Goal: Information Seeking & Learning: Learn about a topic

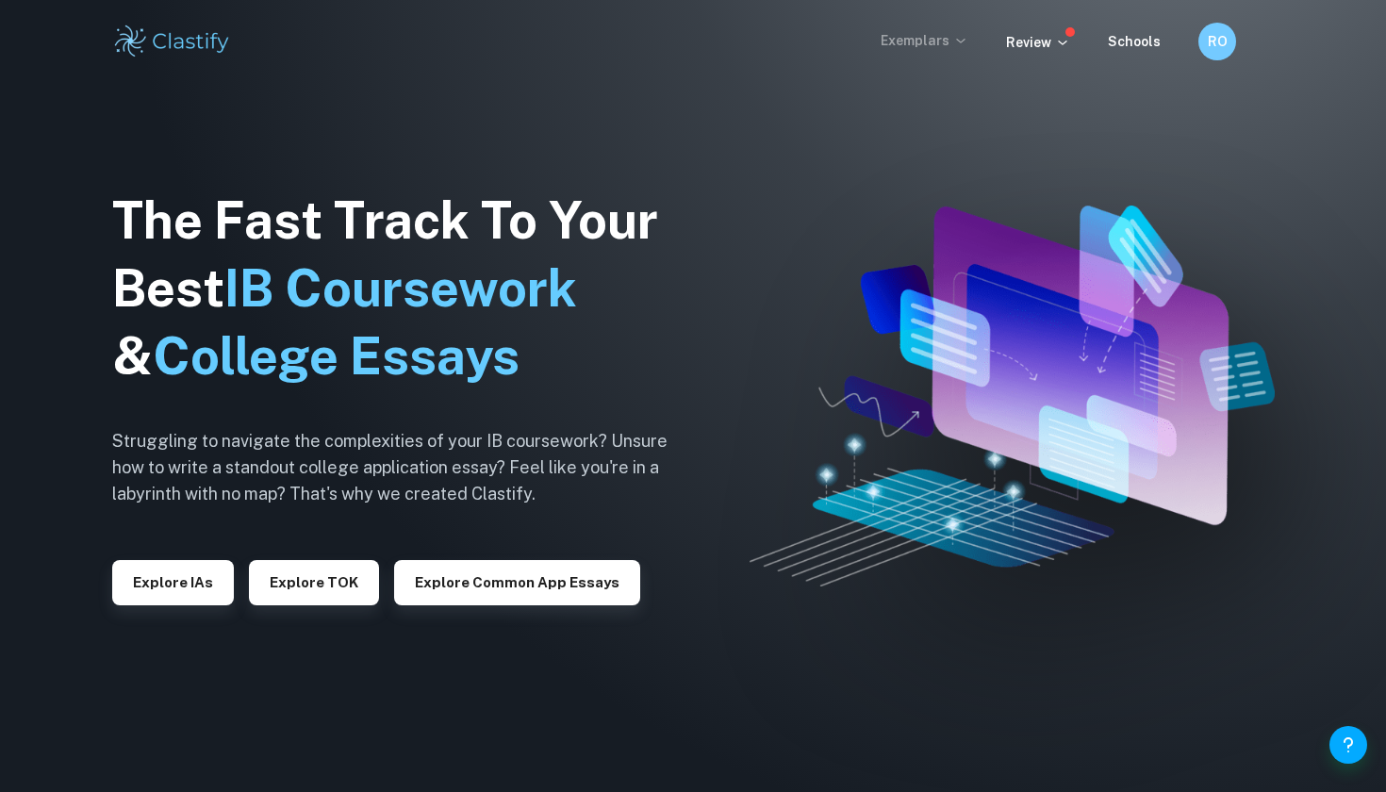
click at [942, 46] on p "Exemplars" at bounding box center [925, 40] width 88 height 21
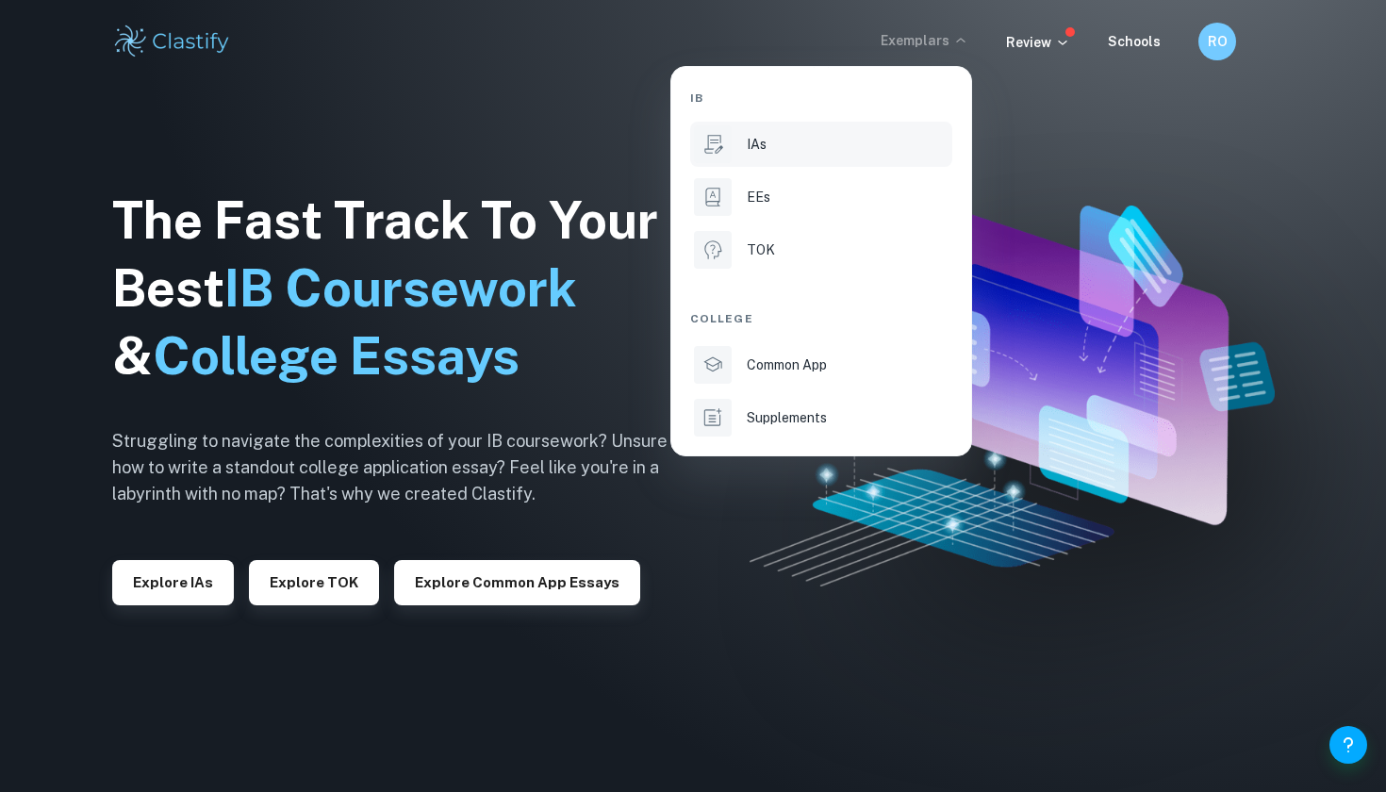
click at [858, 162] on li "IAs" at bounding box center [821, 144] width 262 height 45
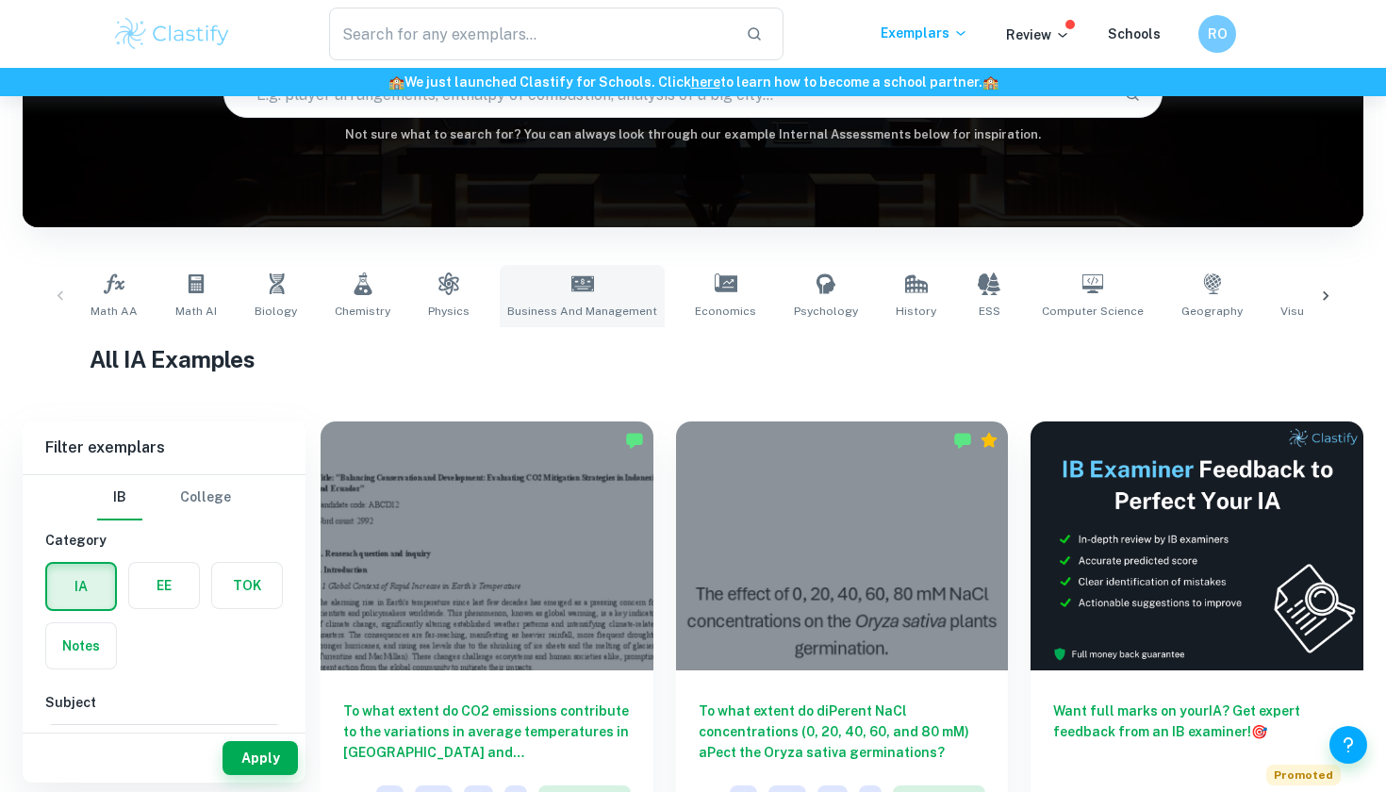
scroll to position [238, 0]
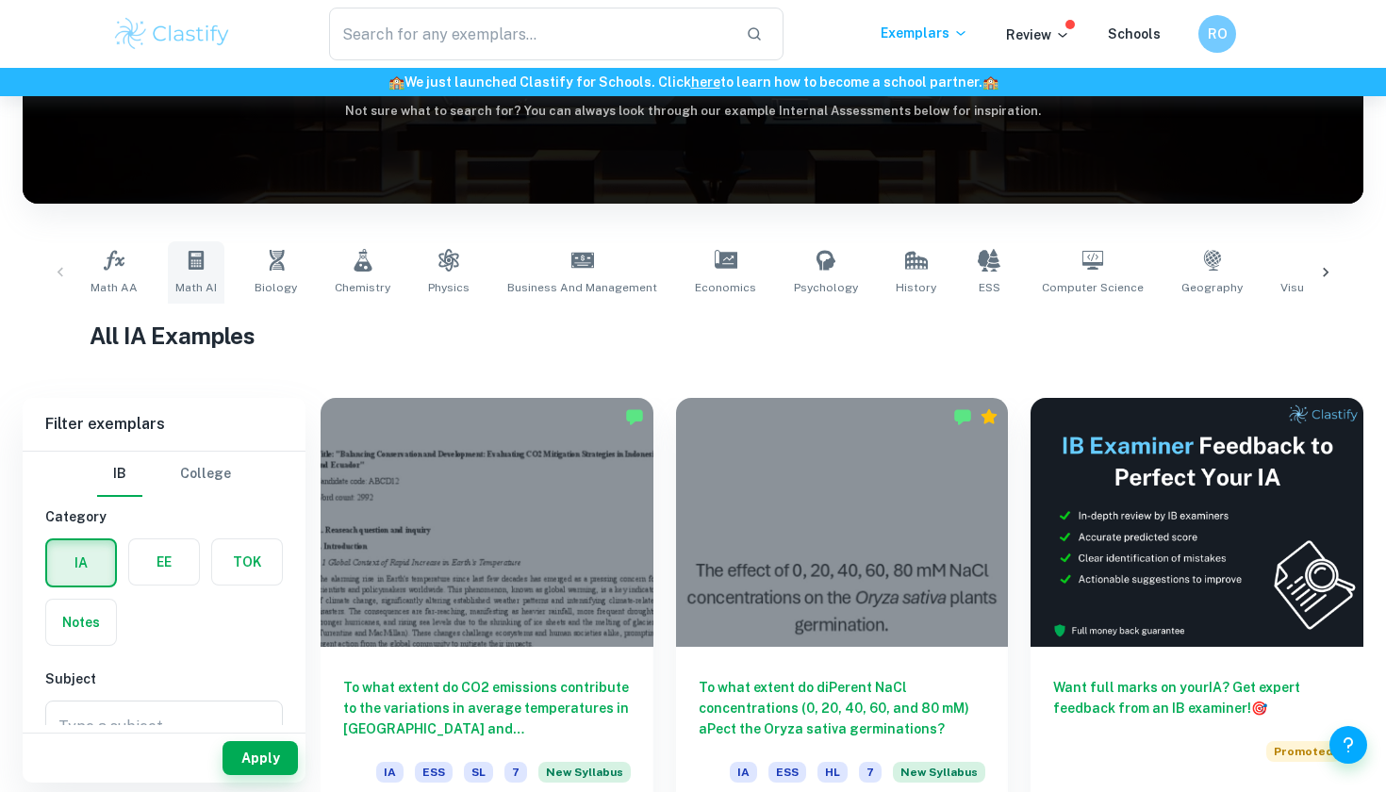
click at [207, 272] on link "Math AI" at bounding box center [196, 272] width 57 height 62
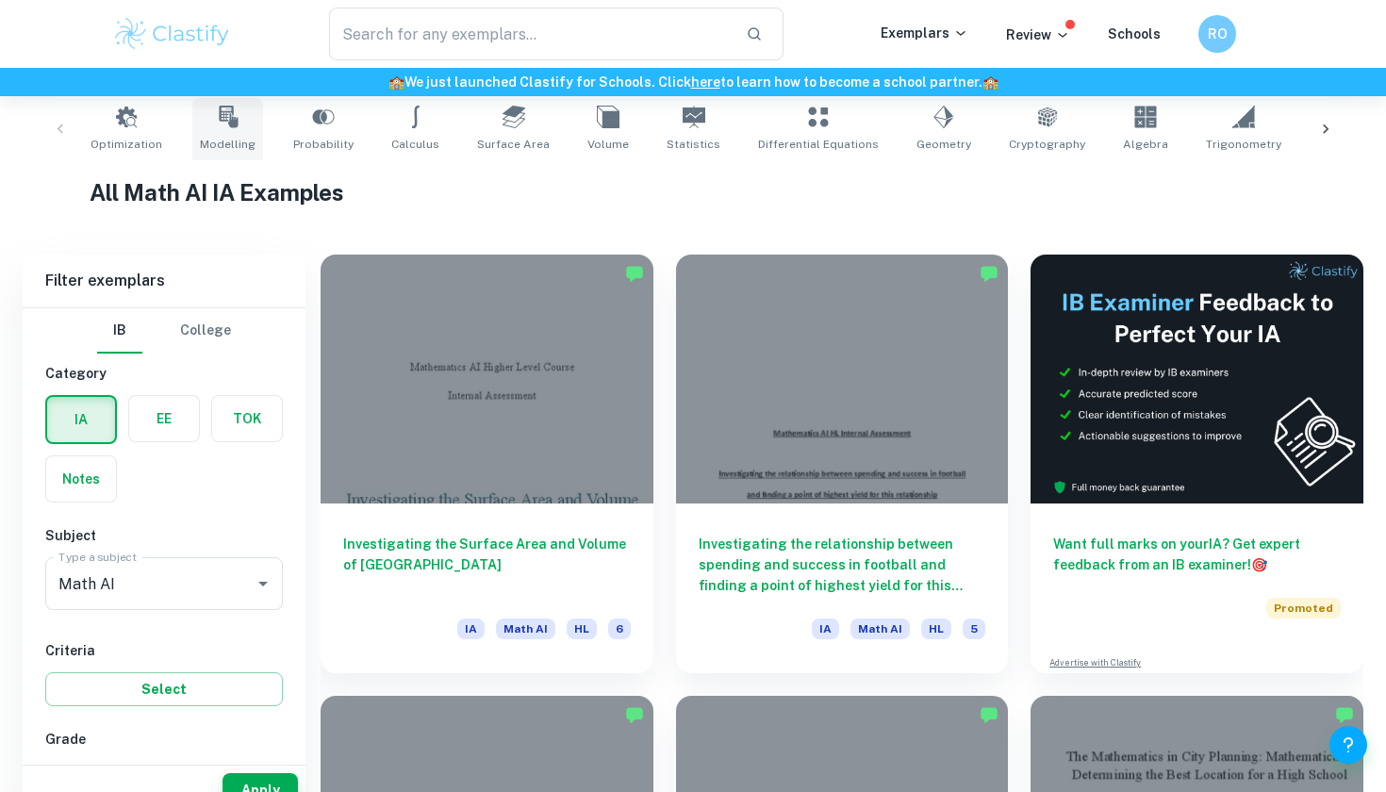
scroll to position [553, 0]
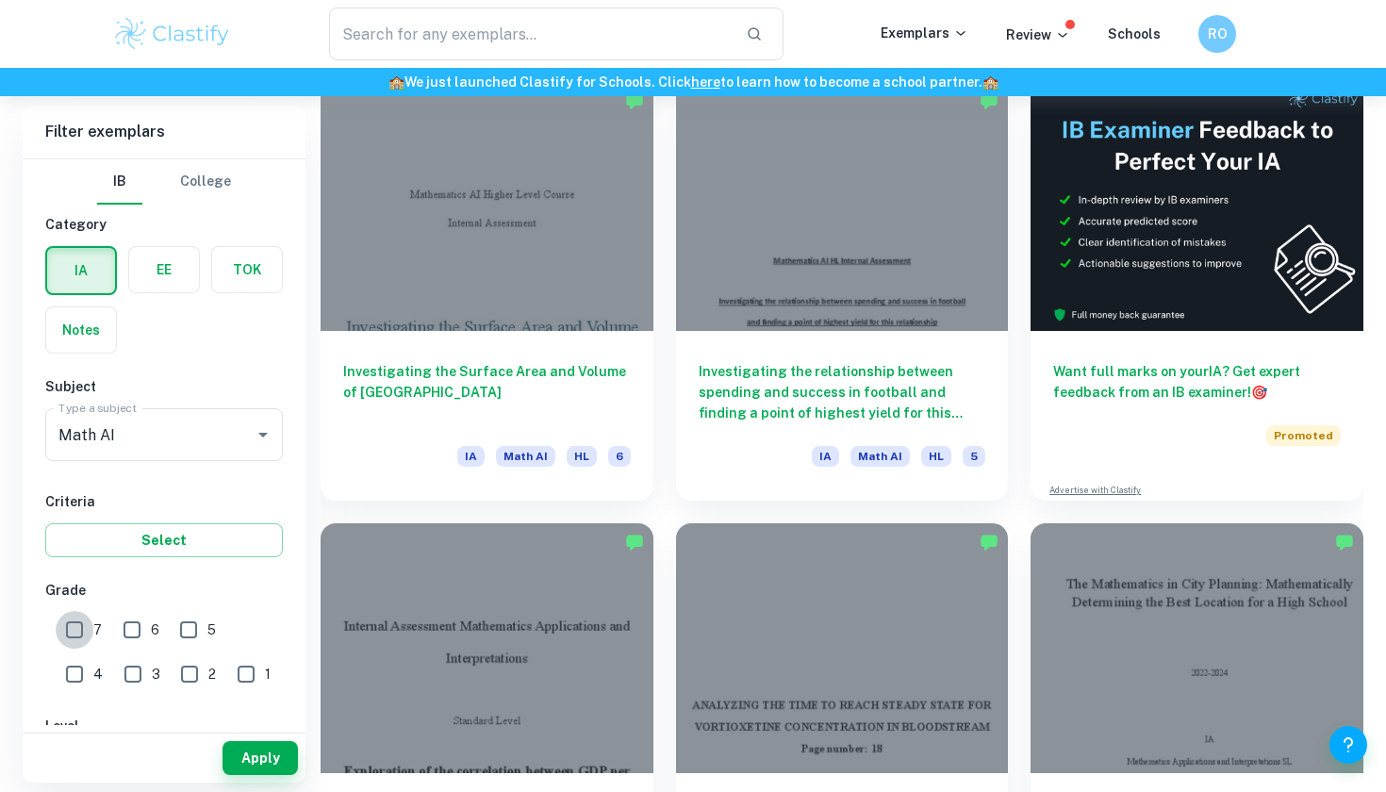
click at [75, 636] on input "7" at bounding box center [75, 630] width 38 height 38
checkbox input "true"
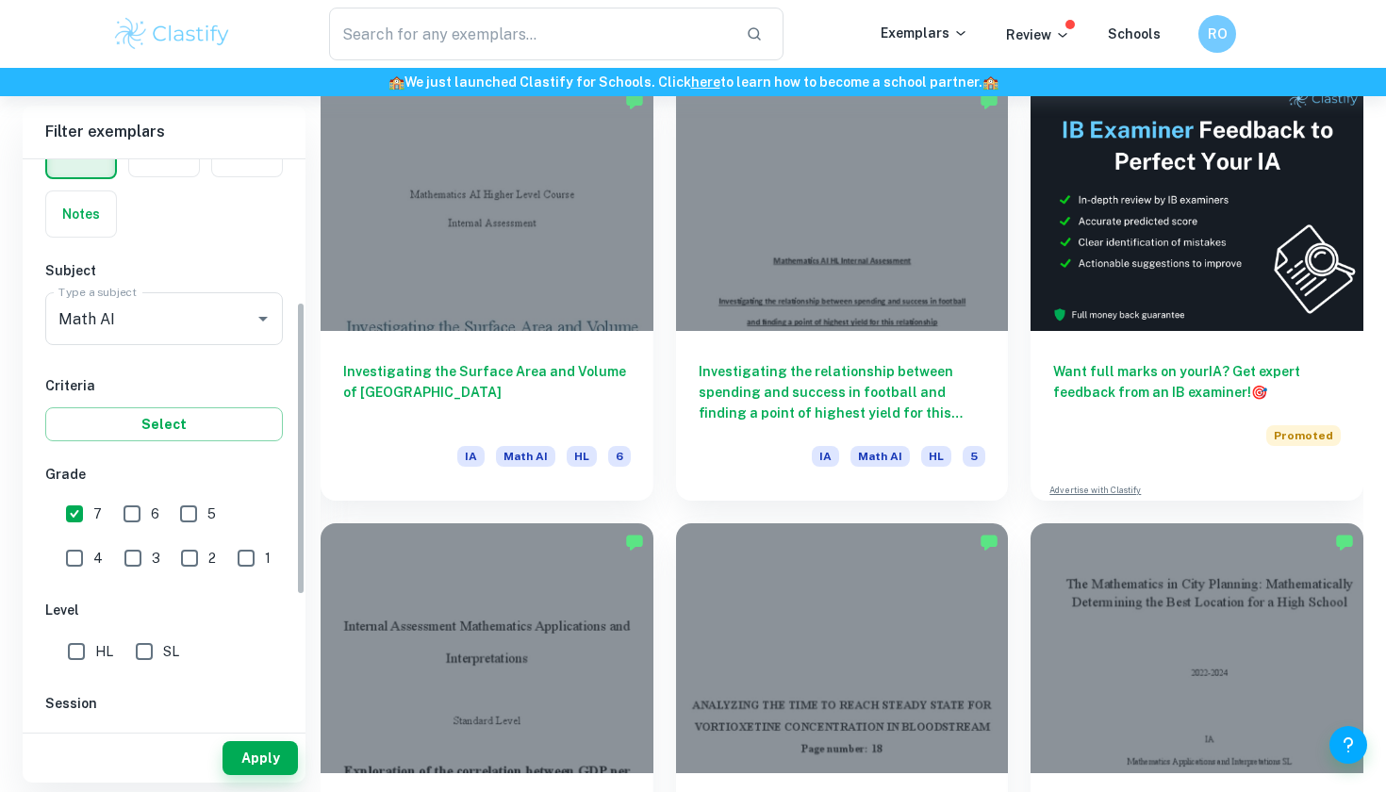
scroll to position [358, 0]
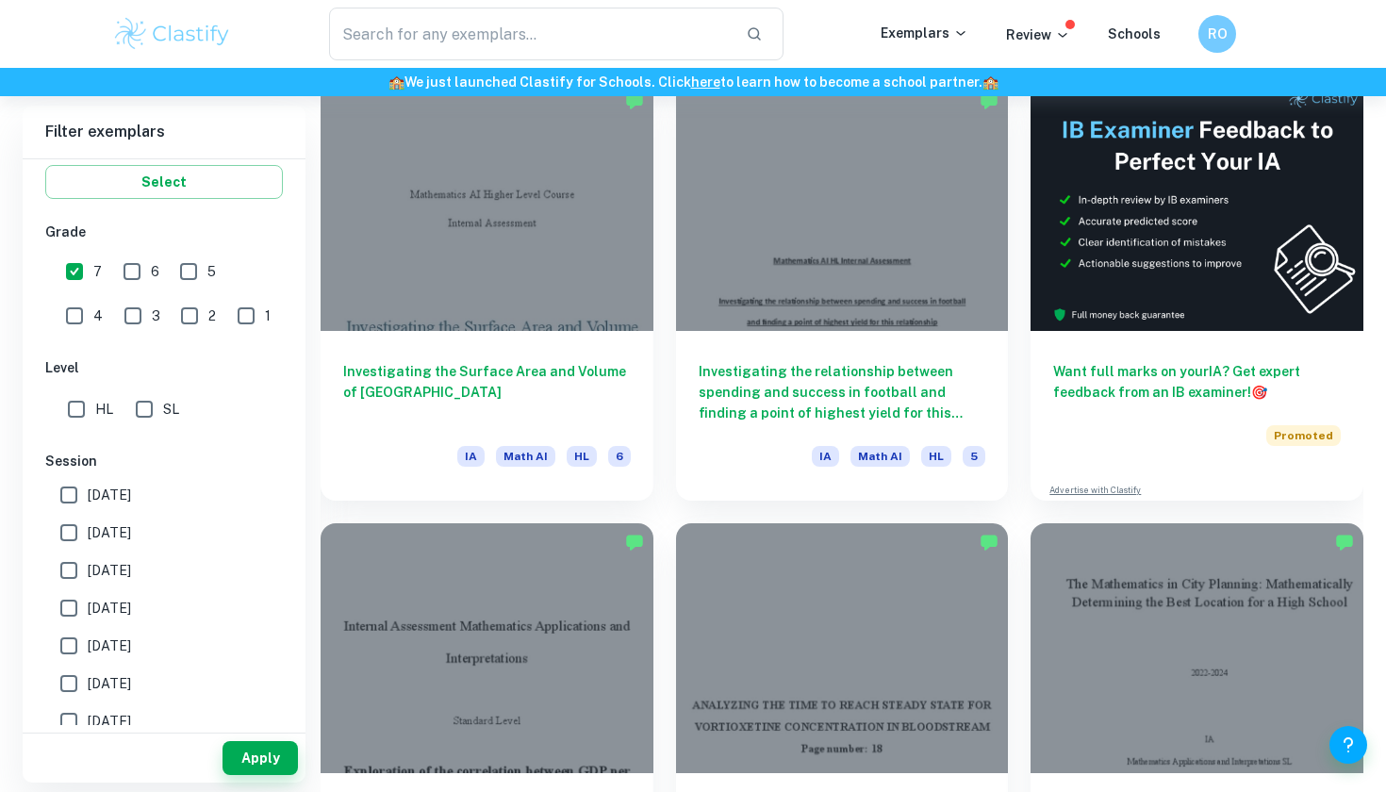
click at [89, 405] on input "HL" at bounding box center [77, 409] width 38 height 38
checkbox input "true"
click at [135, 409] on input "SL" at bounding box center [144, 409] width 38 height 38
checkbox input "true"
click at [84, 412] on input "HL" at bounding box center [77, 409] width 38 height 38
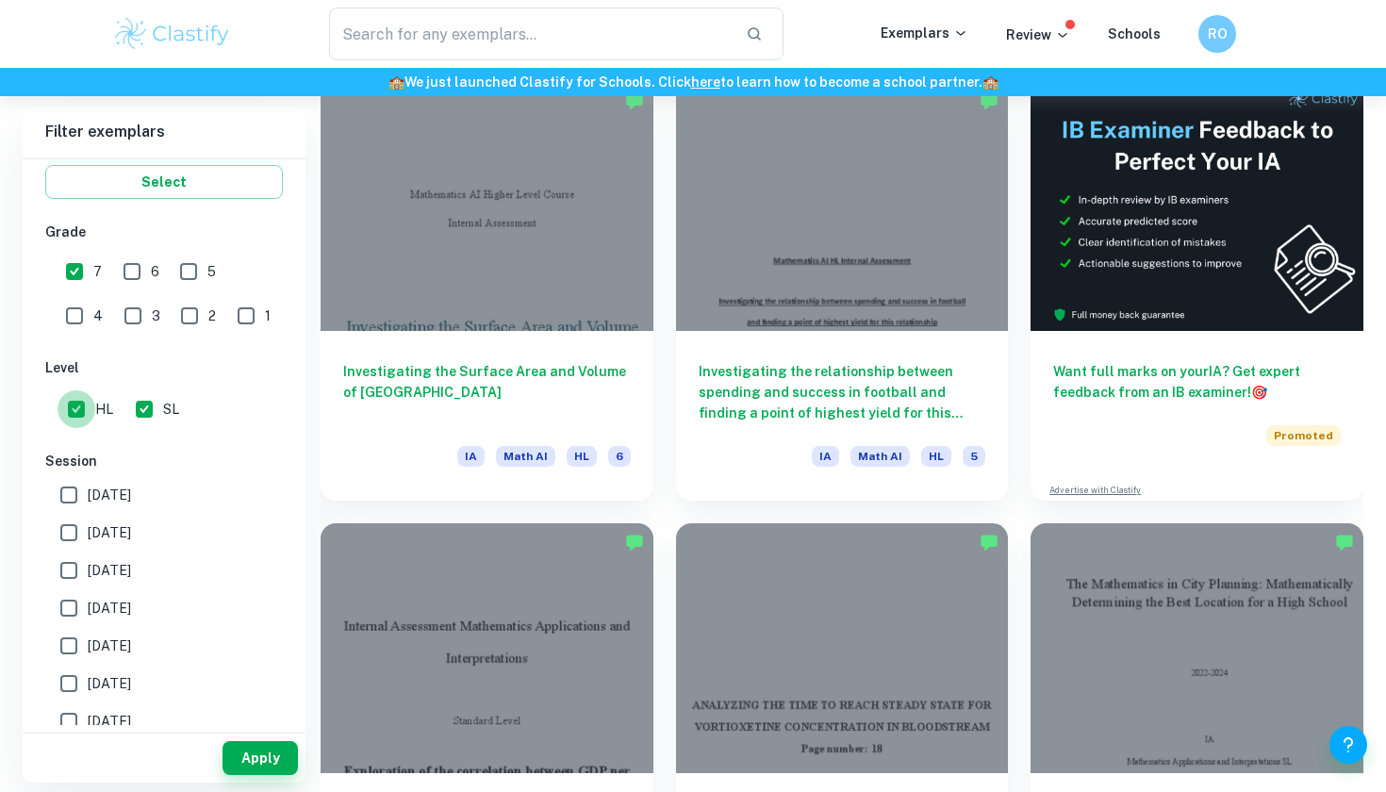
checkbox input "false"
click at [113, 500] on span "[DATE]" at bounding box center [109, 495] width 43 height 21
click at [88, 500] on input "[DATE]" at bounding box center [69, 495] width 38 height 38
checkbox input "true"
click at [113, 522] on span "[DATE]" at bounding box center [109, 532] width 43 height 21
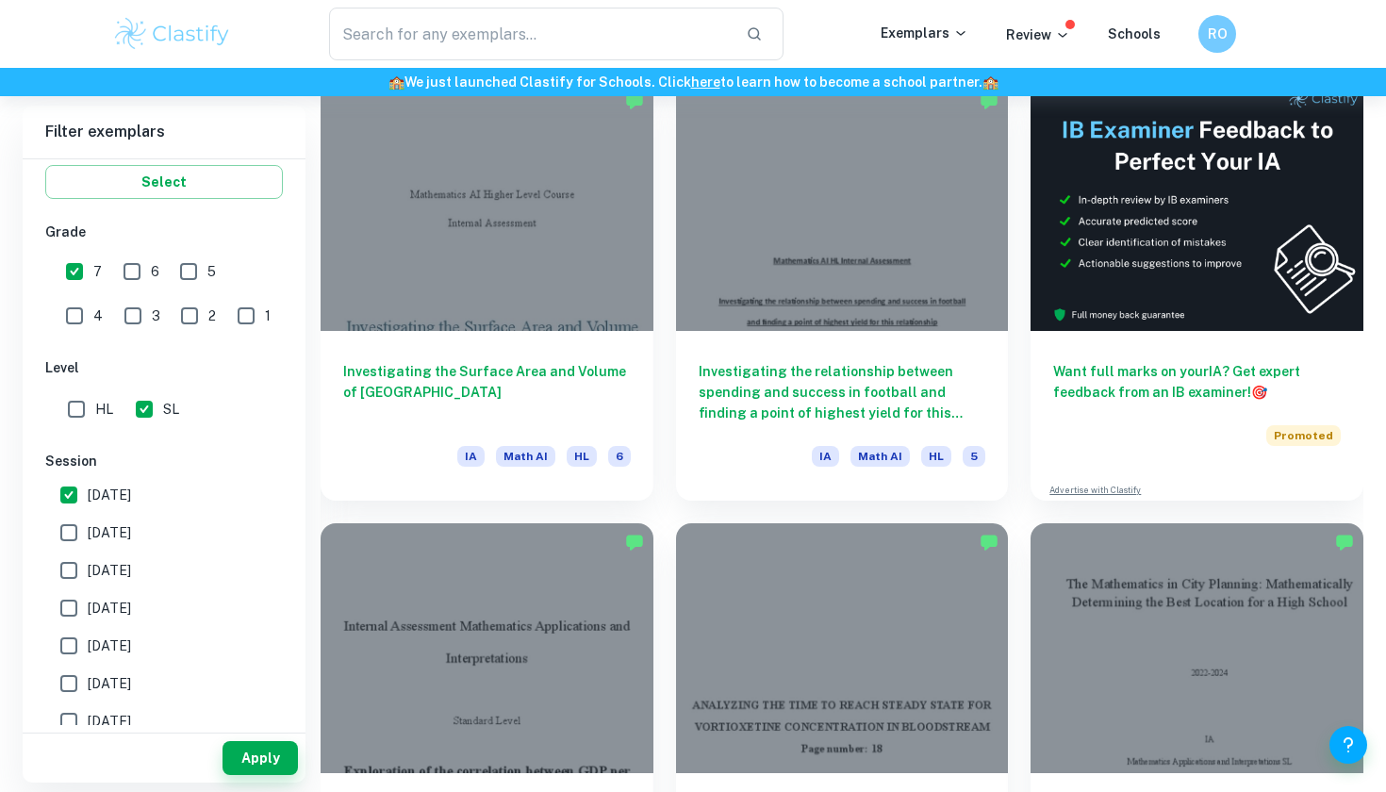
click at [88, 522] on input "[DATE]" at bounding box center [69, 533] width 38 height 38
checkbox input "true"
click at [113, 568] on span "[DATE]" at bounding box center [109, 570] width 43 height 21
click at [88, 568] on input "[DATE]" at bounding box center [69, 571] width 38 height 38
checkbox input "true"
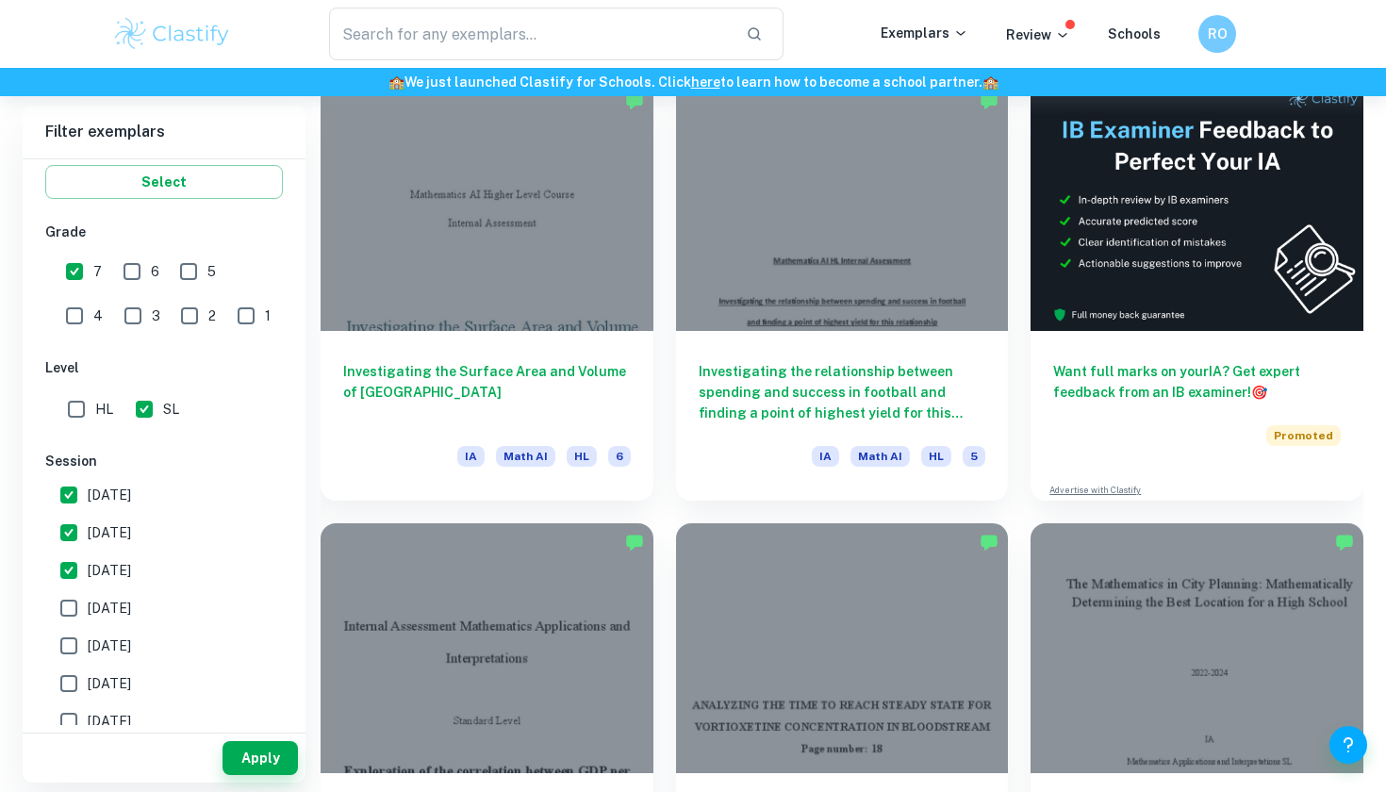
click at [113, 609] on span "[DATE]" at bounding box center [109, 608] width 43 height 21
click at [88, 609] on input "[DATE]" at bounding box center [69, 608] width 38 height 38
checkbox input "true"
click at [273, 760] on button "Apply" at bounding box center [260, 758] width 75 height 34
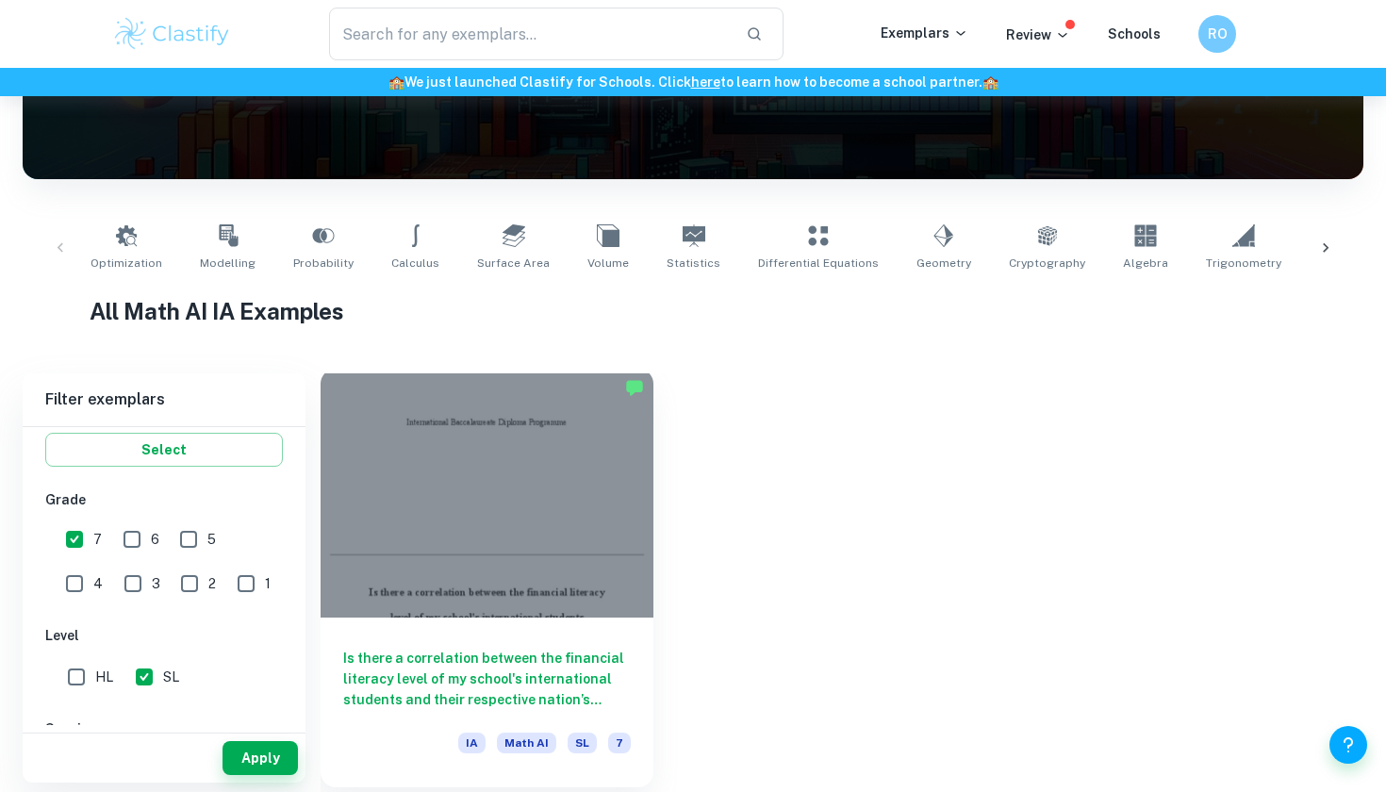
scroll to position [262, 0]
click at [527, 653] on h6 "Is there a correlation between the financial literacy level of my school's inte…" at bounding box center [487, 679] width 288 height 62
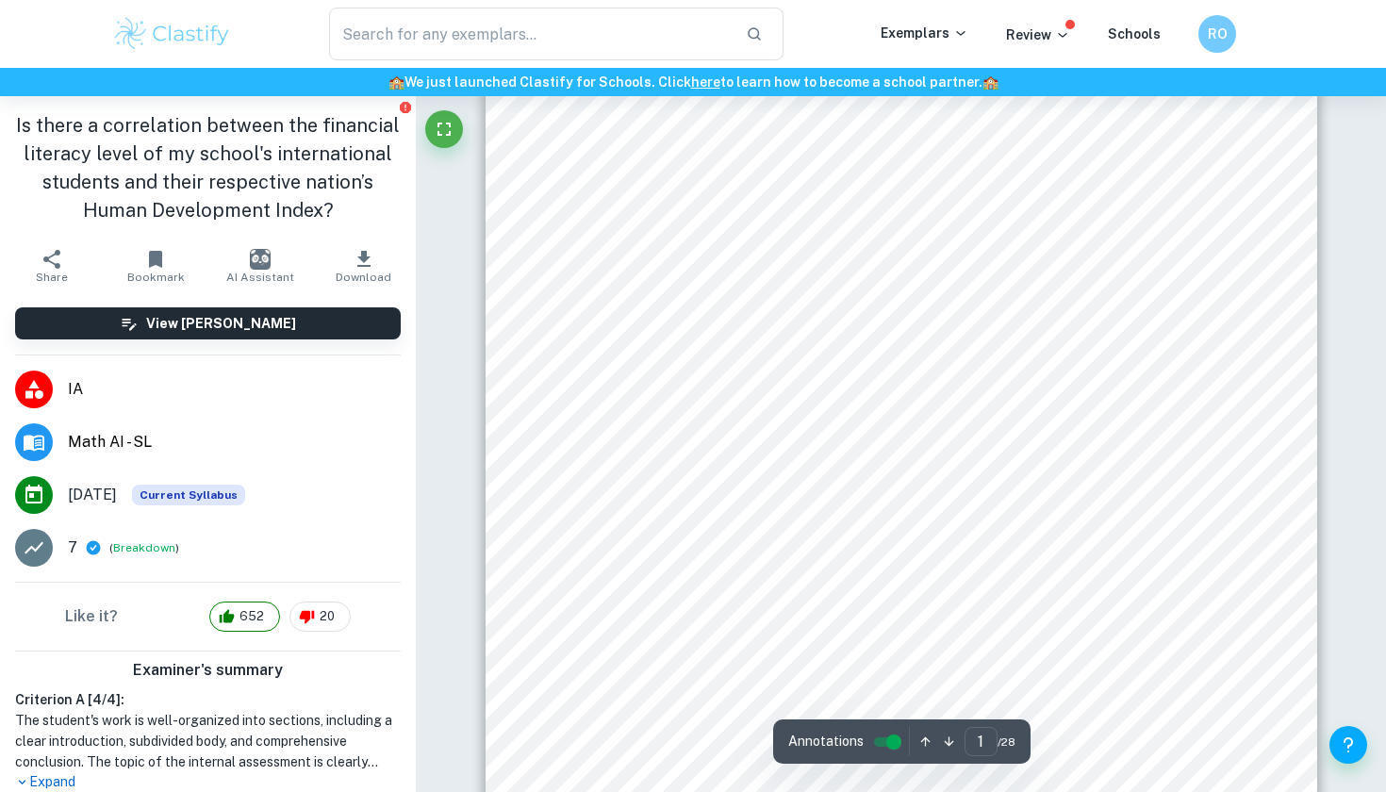
scroll to position [539, 0]
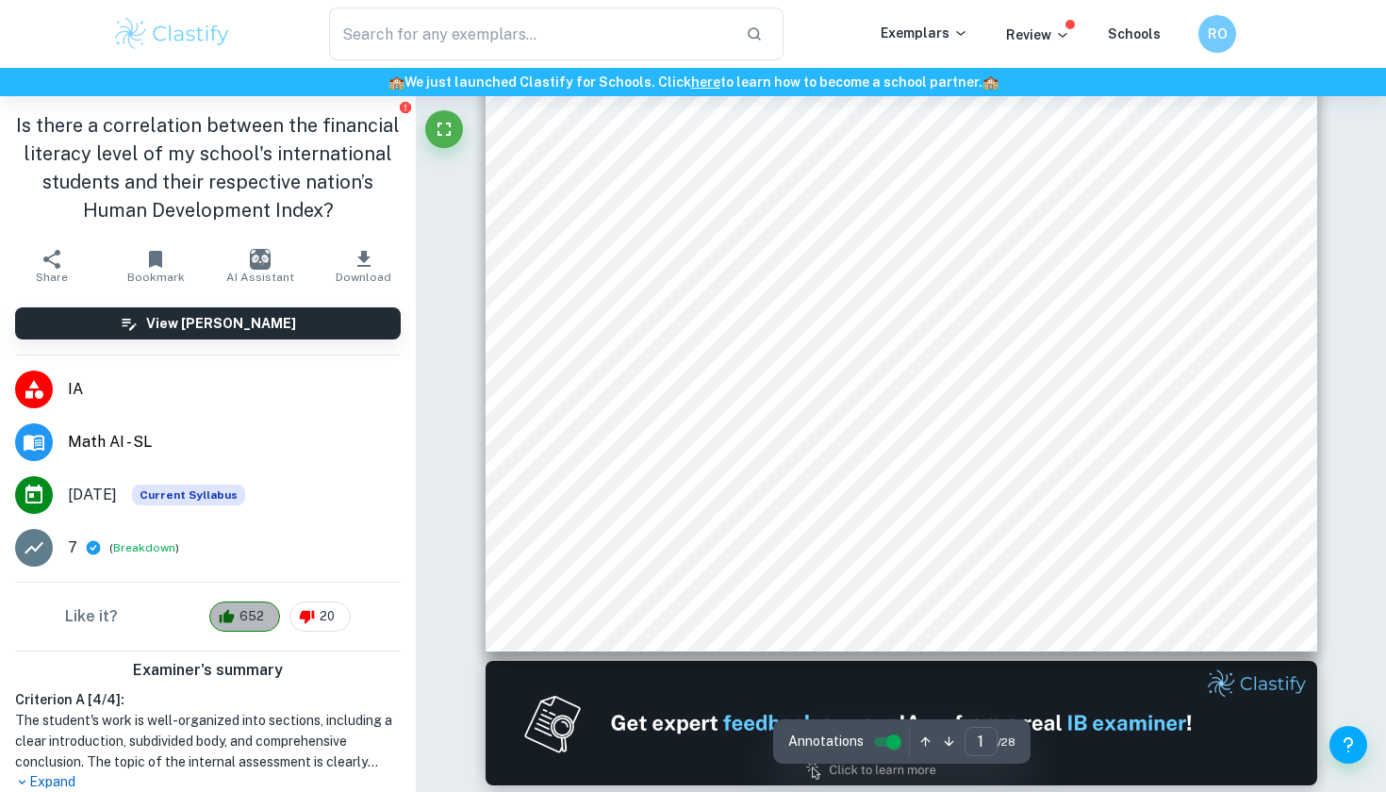
click at [253, 626] on div "652" at bounding box center [244, 617] width 71 height 30
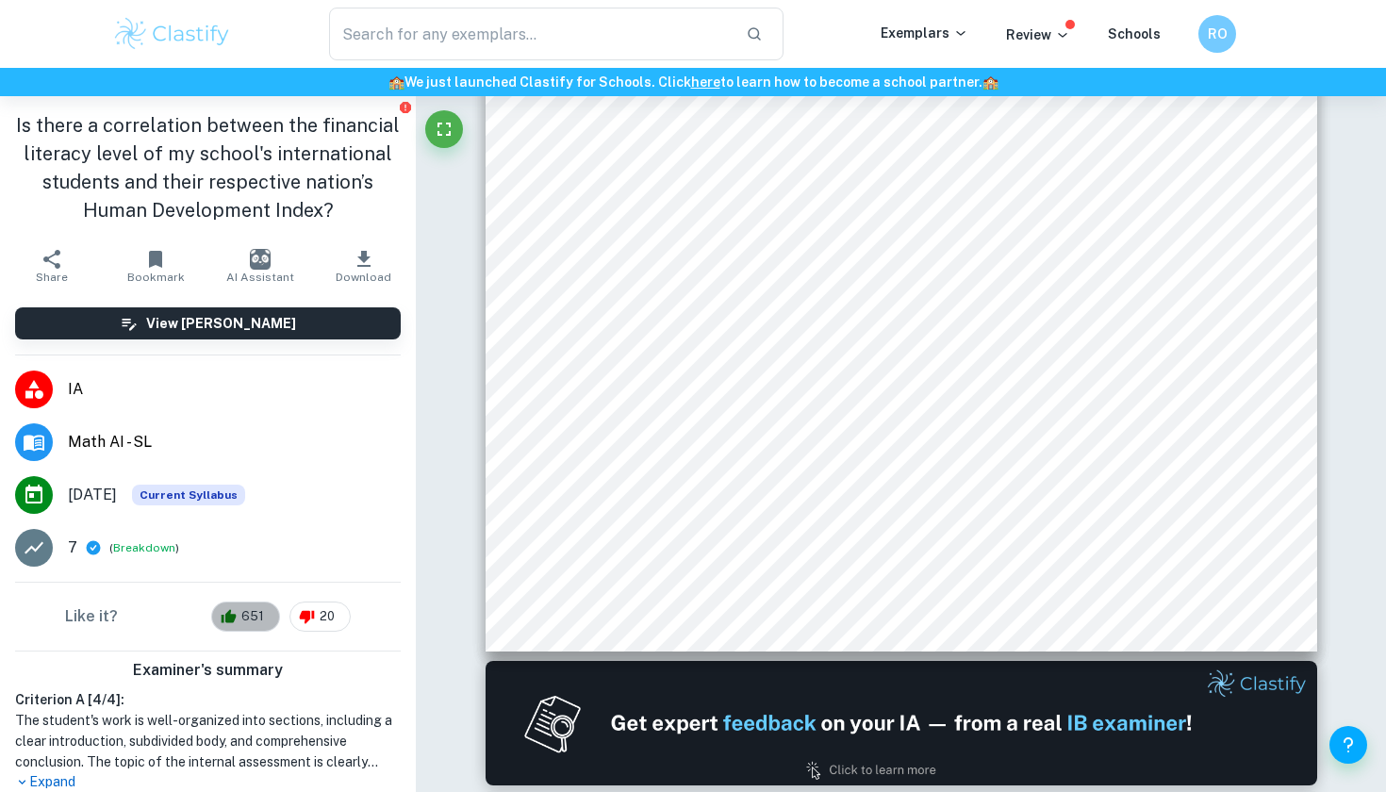
click at [267, 618] on span "651" at bounding box center [252, 616] width 43 height 19
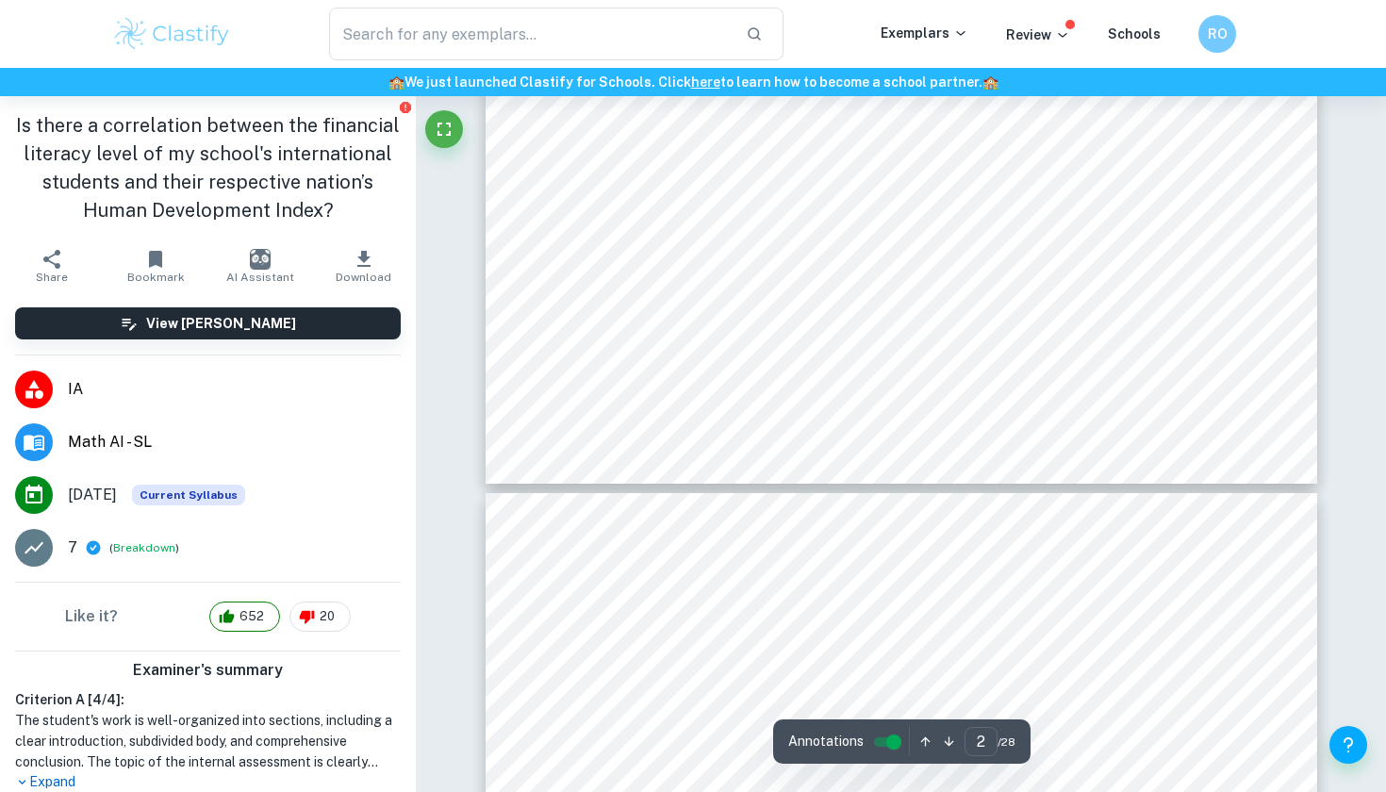
type input "3"
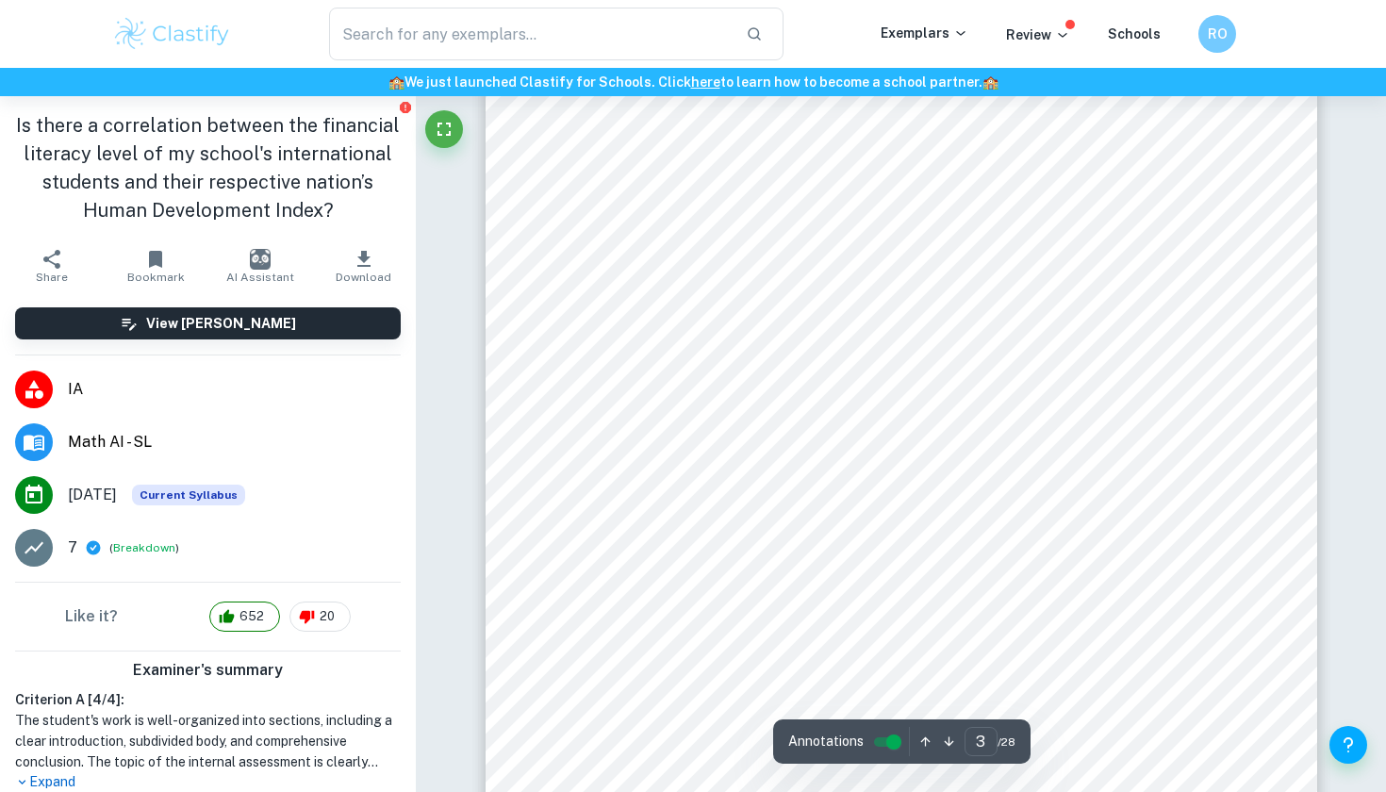
scroll to position [2588, 0]
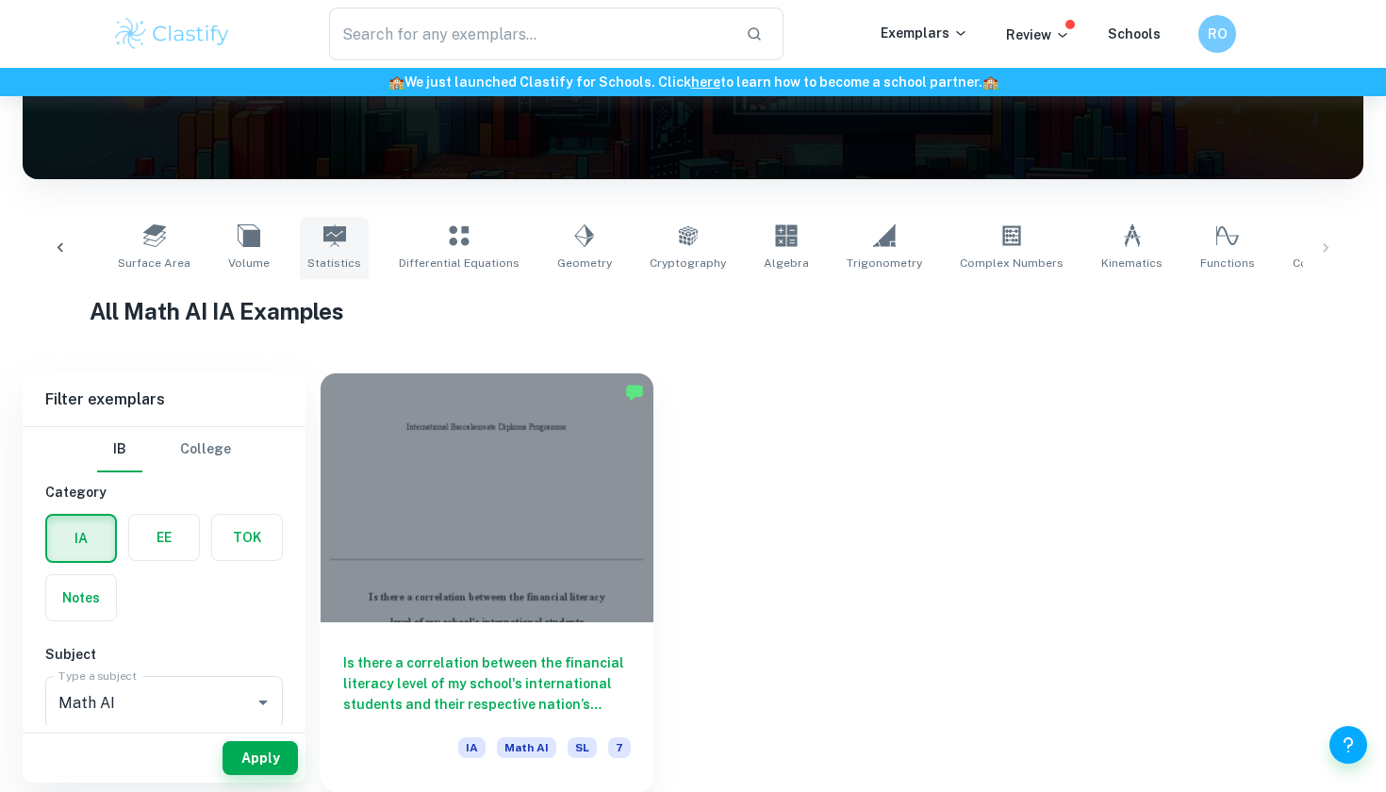
scroll to position [0, 358]
click at [1286, 247] on link "Correlation" at bounding box center [1325, 248] width 78 height 62
type input "Correlation"
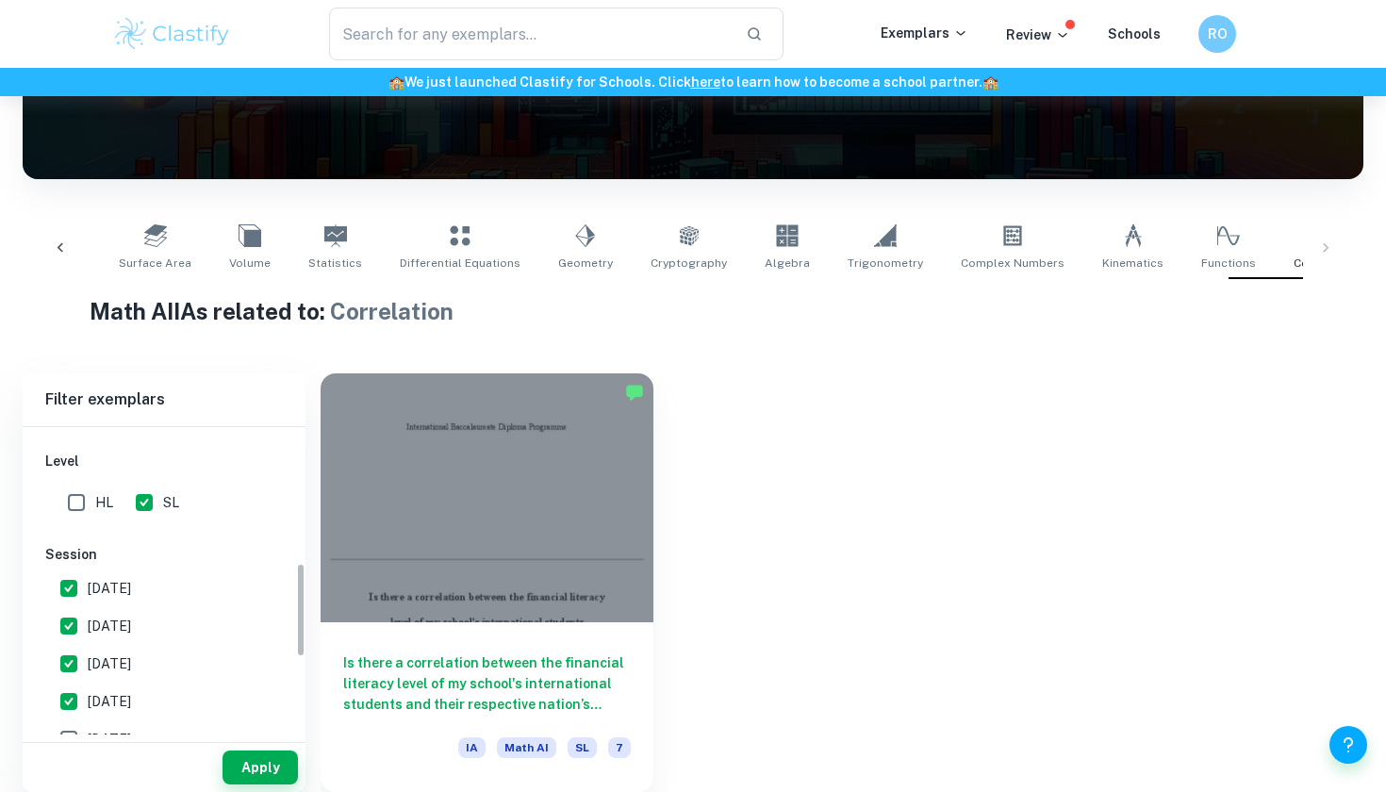
scroll to position [455, 0]
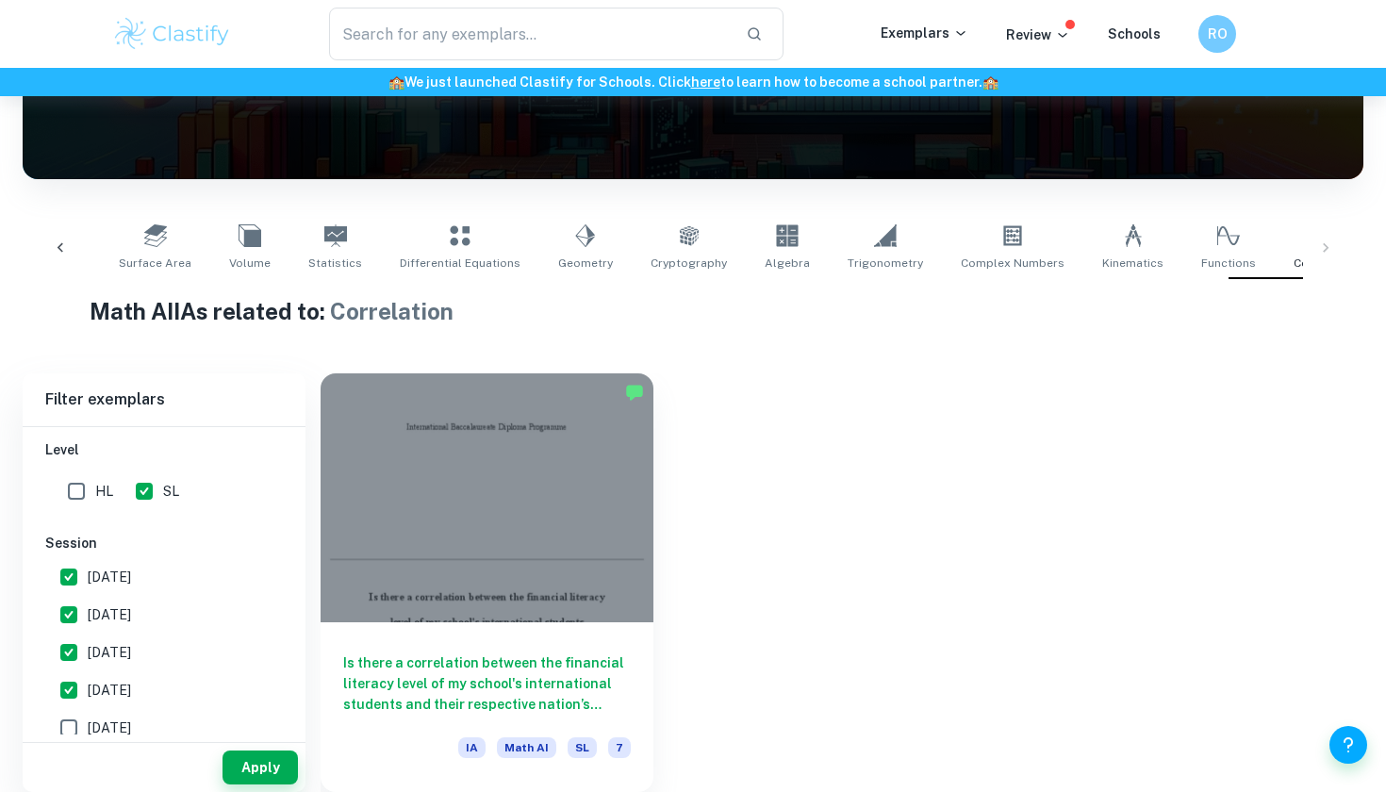
click at [104, 680] on span "[DATE]" at bounding box center [109, 690] width 43 height 21
click at [88, 676] on input "[DATE]" at bounding box center [69, 690] width 38 height 38
checkbox input "false"
click at [118, 653] on span "[DATE]" at bounding box center [109, 652] width 43 height 21
click at [88, 653] on input "[DATE]" at bounding box center [69, 653] width 38 height 38
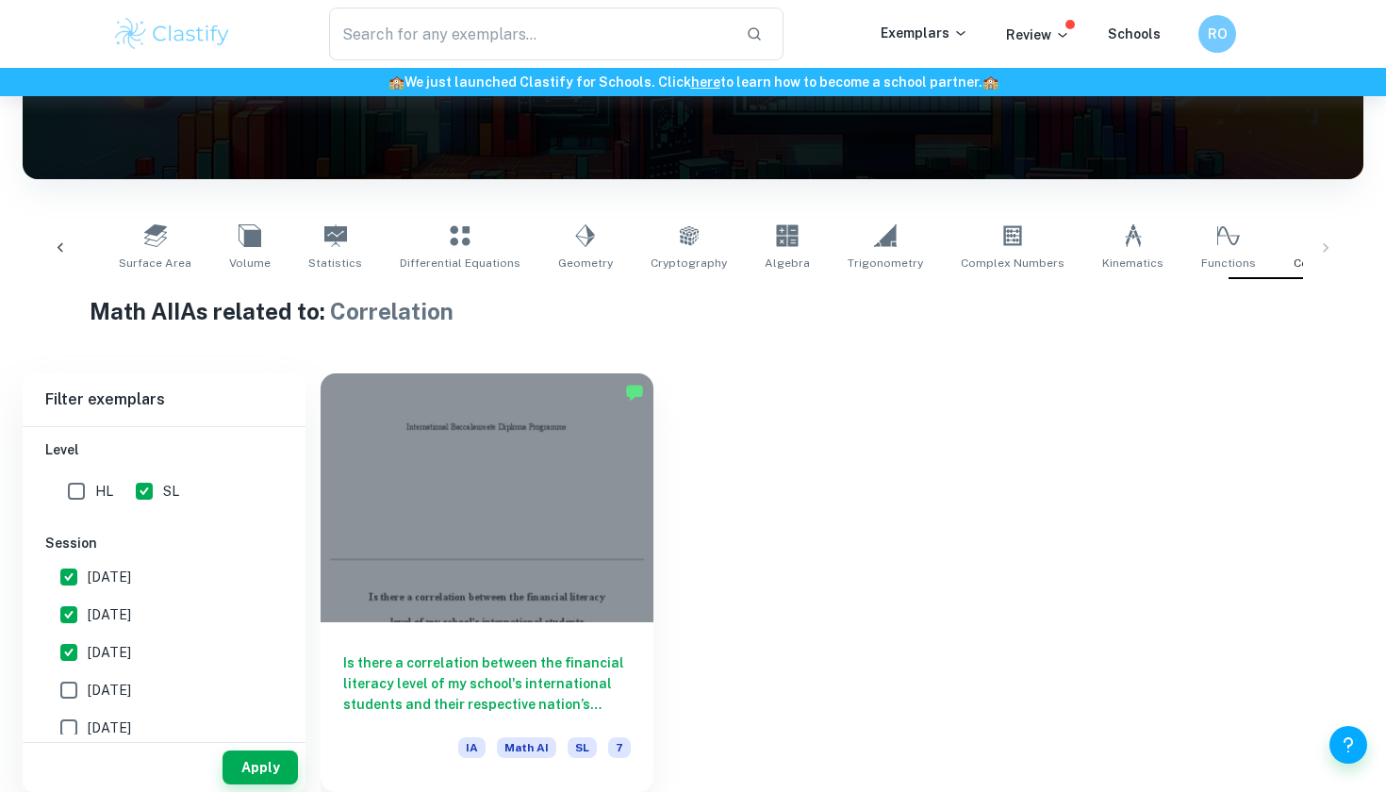
checkbox input "false"
click at [130, 610] on span "[DATE]" at bounding box center [109, 614] width 43 height 21
click at [88, 610] on input "[DATE]" at bounding box center [69, 615] width 38 height 38
checkbox input "false"
click at [131, 567] on span "[DATE]" at bounding box center [109, 577] width 43 height 21
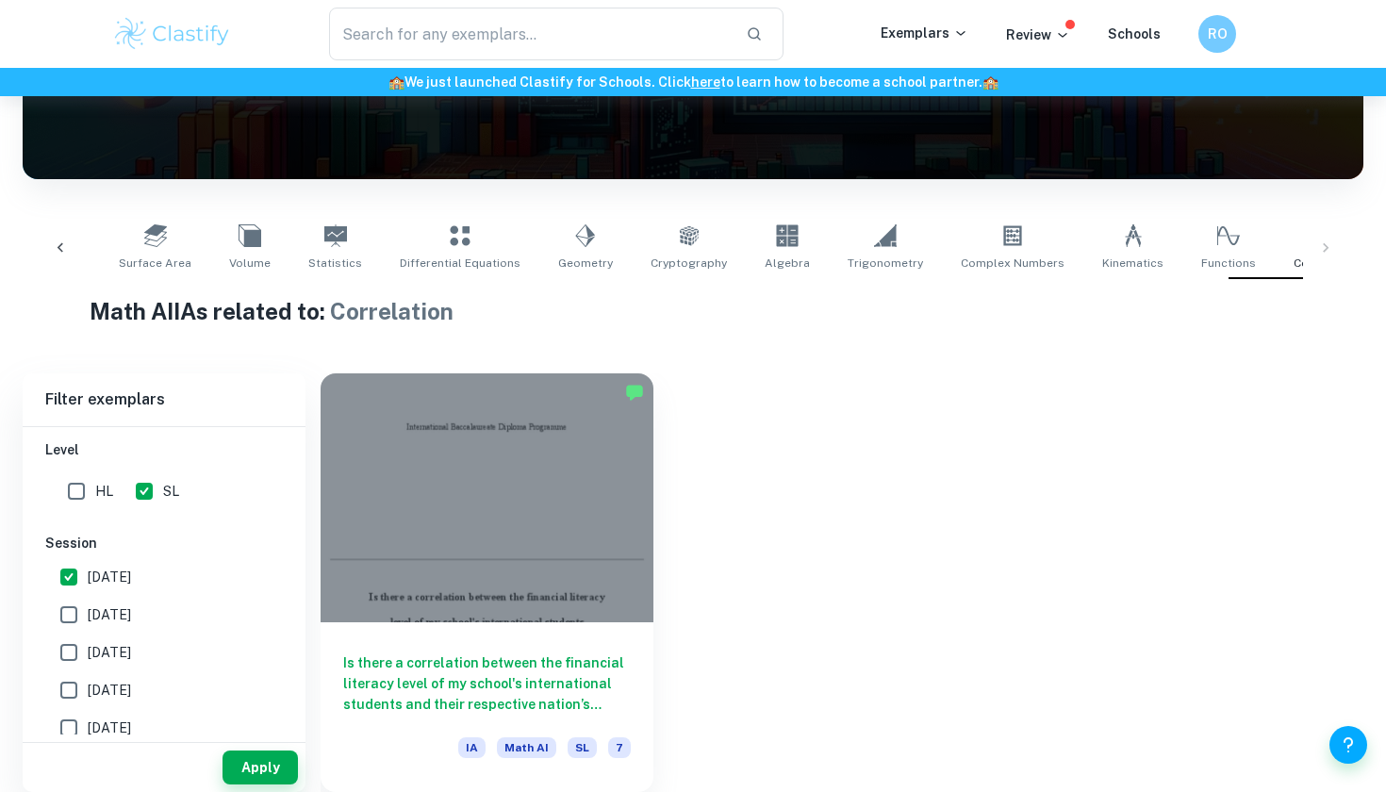
click at [88, 562] on input "[DATE]" at bounding box center [69, 577] width 38 height 38
checkbox input "false"
click at [284, 766] on button "Apply" at bounding box center [260, 768] width 75 height 34
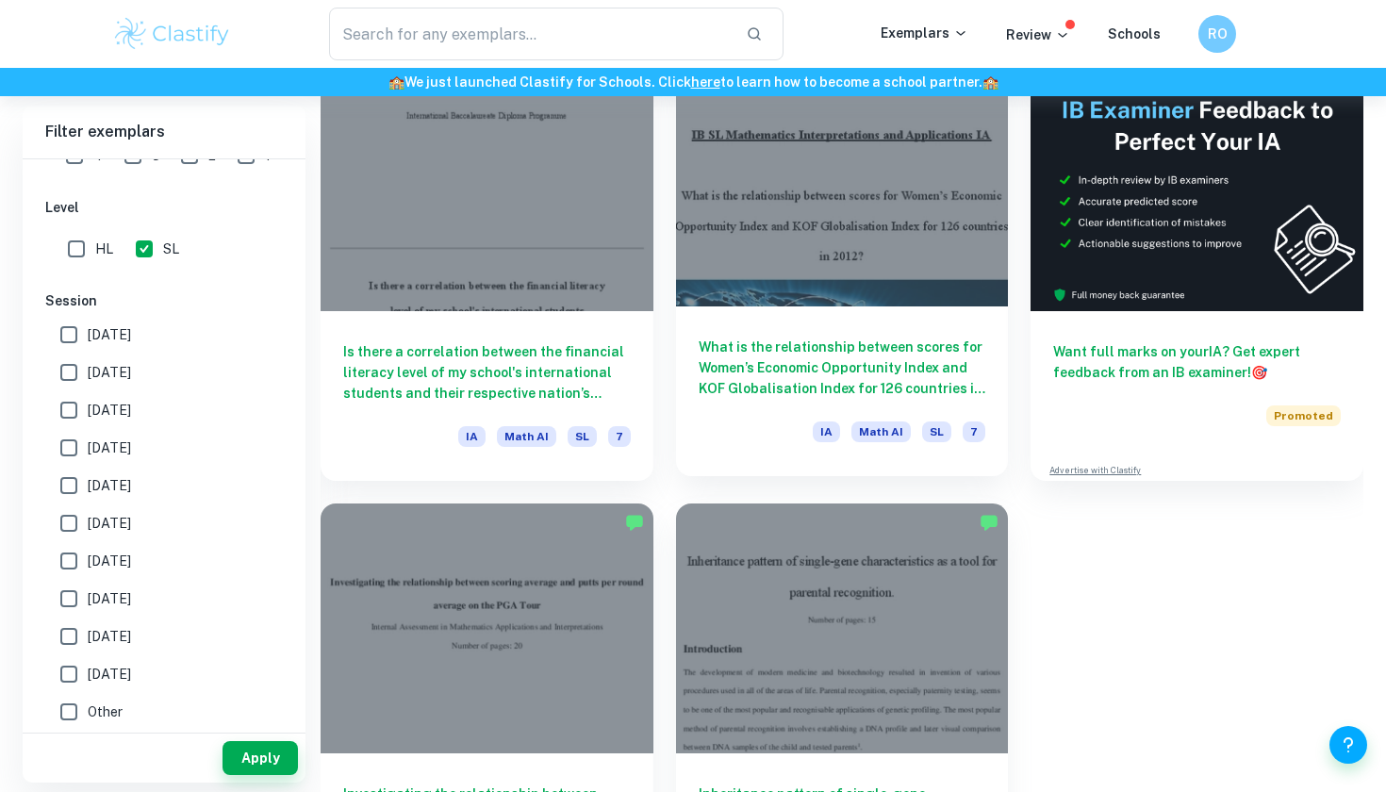
scroll to position [576, 0]
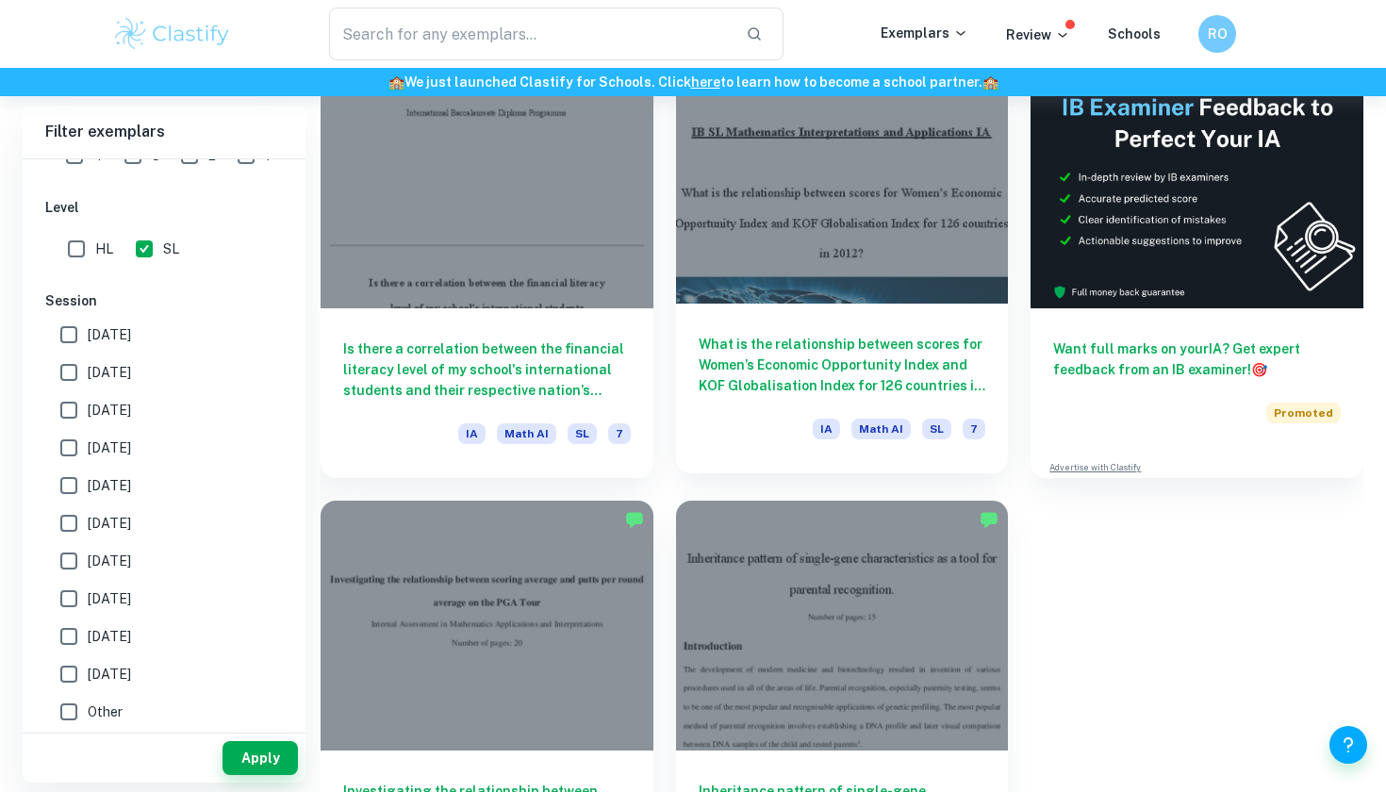
click at [860, 341] on h6 "What is the relationship between scores for Women’s Economic Opportunity Index …" at bounding box center [843, 365] width 288 height 62
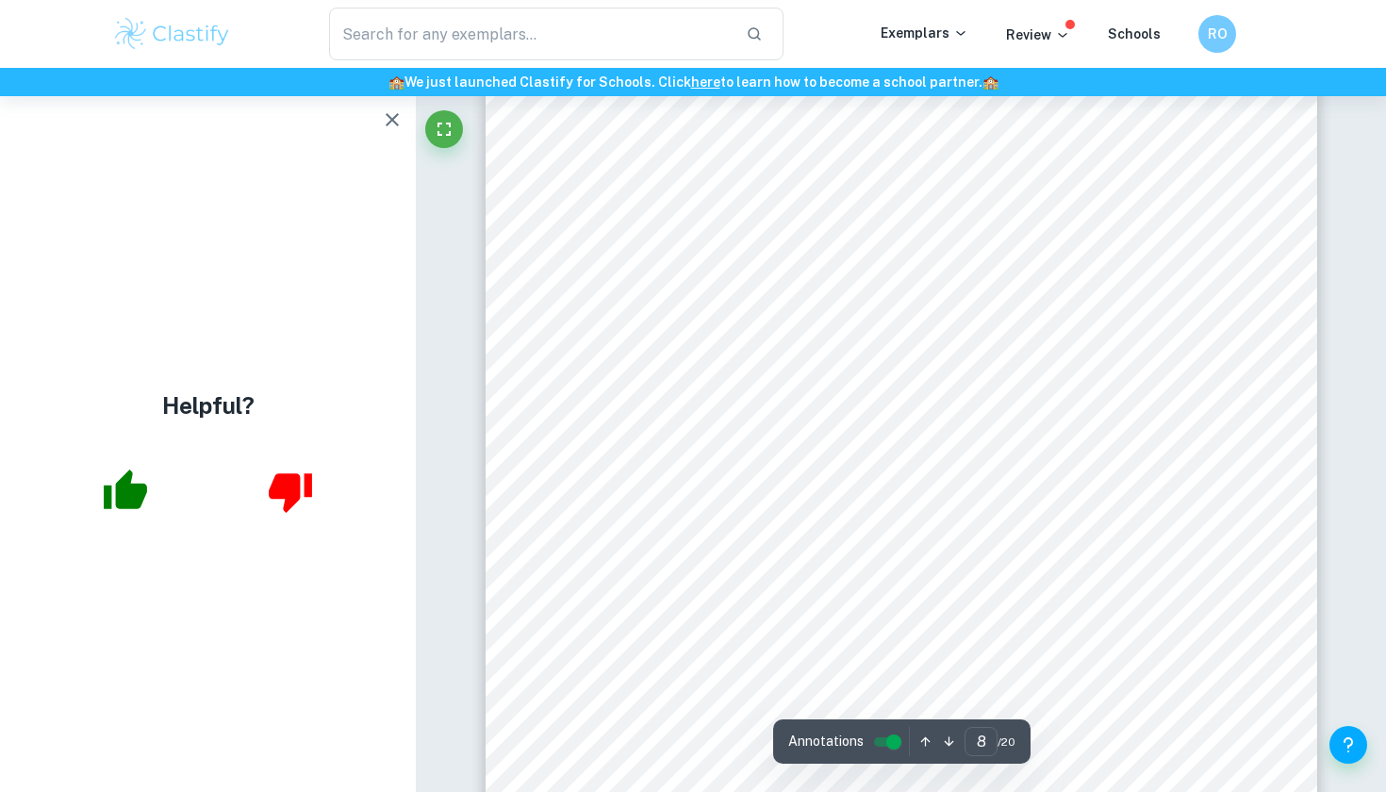
scroll to position [8779, 0]
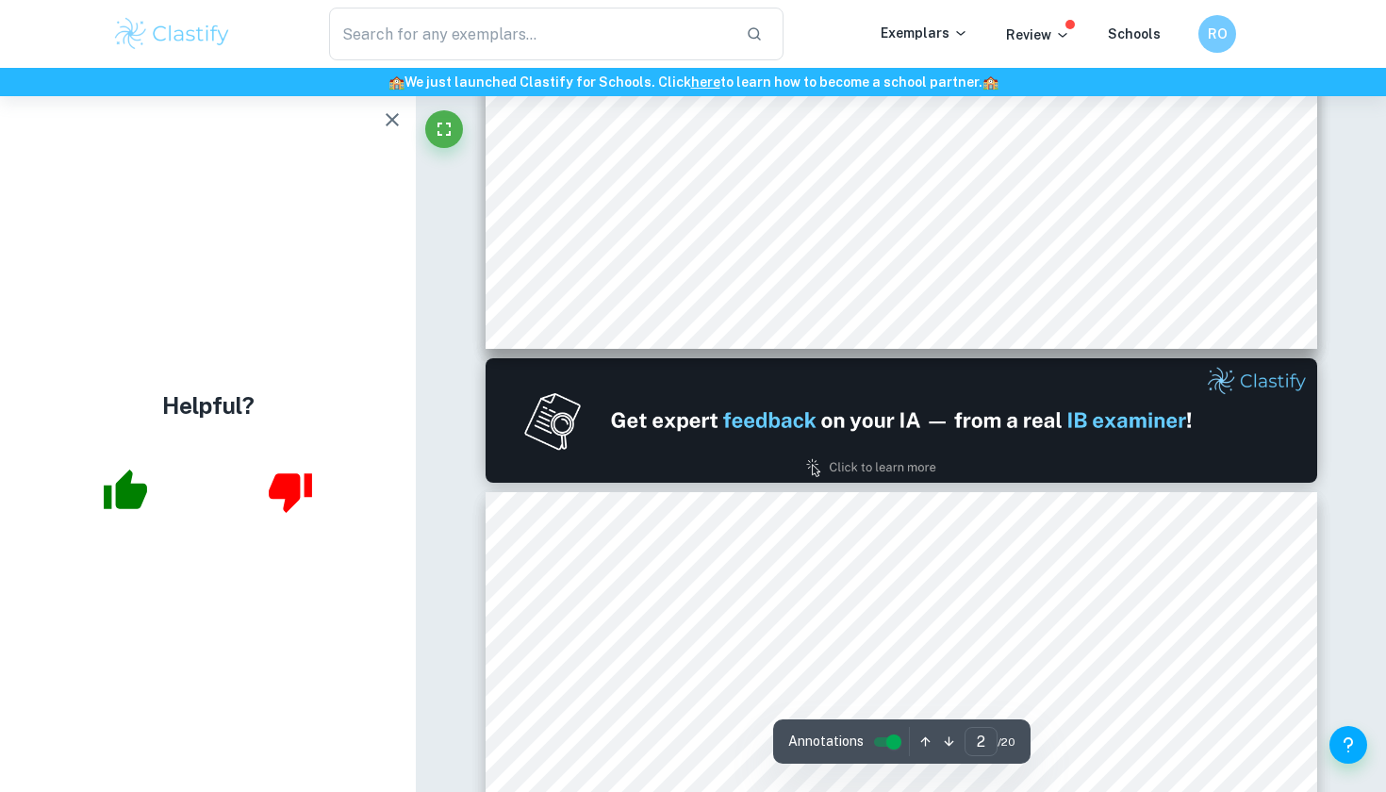
type input "1"
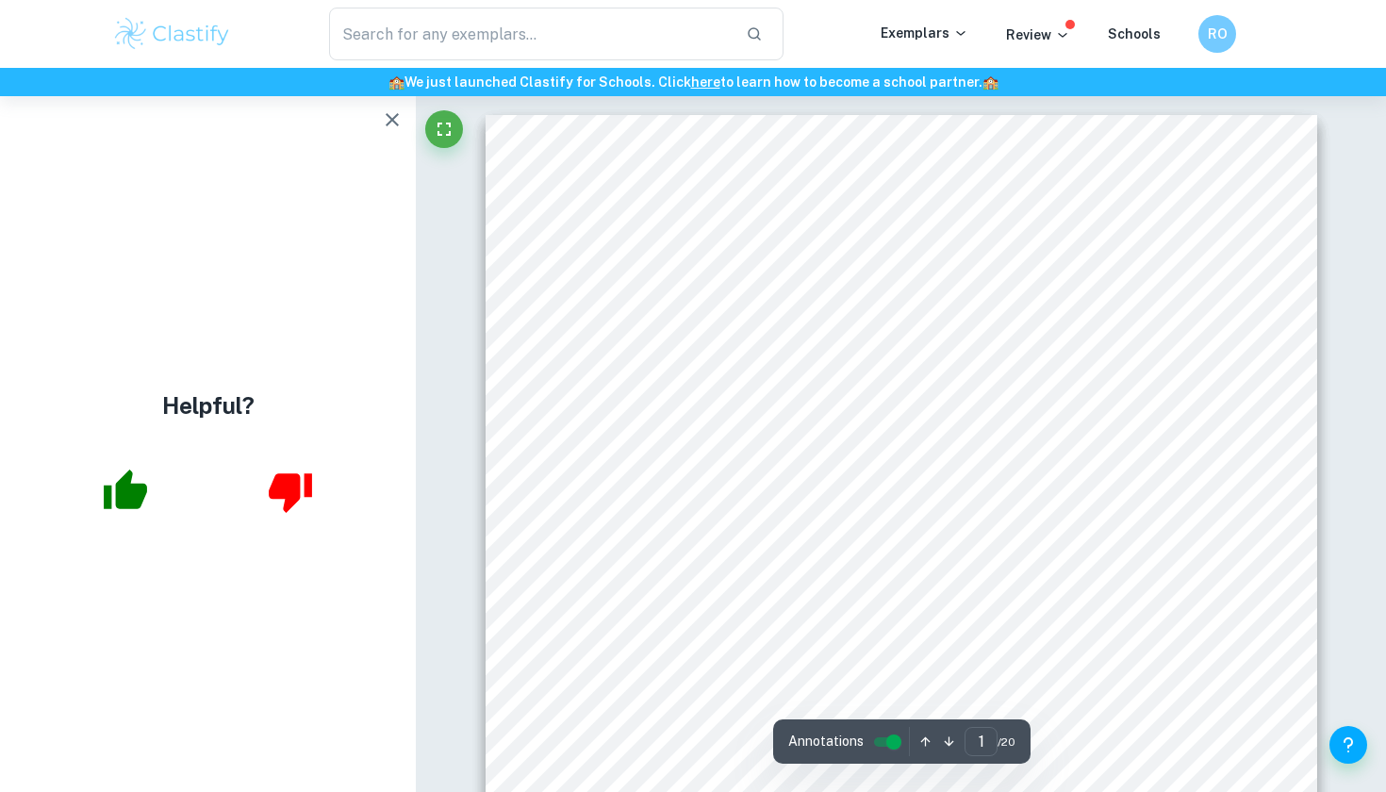
scroll to position [0, 0]
